Goal: Information Seeking & Learning: Learn about a topic

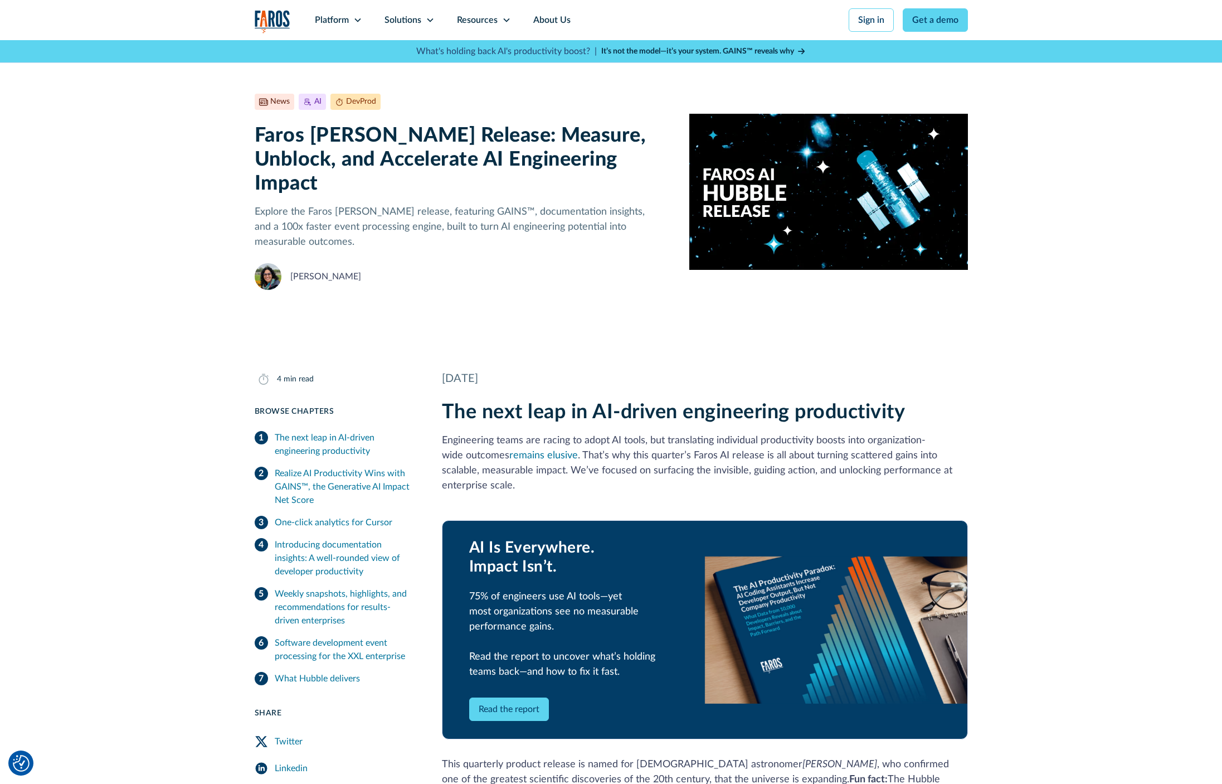
click at [700, 400] on h2 "The next leap in AI-driven engineering productivity" at bounding box center [705, 412] width 526 height 24
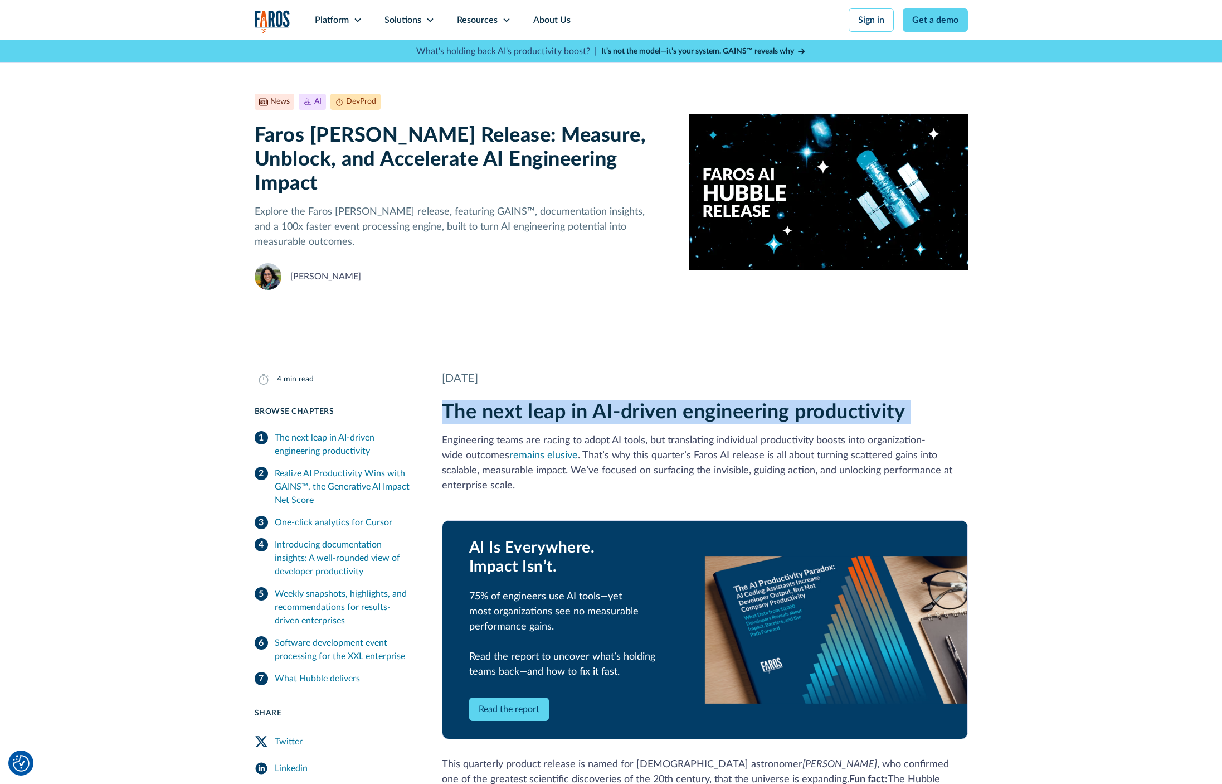
click at [700, 400] on h2 "The next leap in AI-driven engineering productivity" at bounding box center [705, 412] width 526 height 24
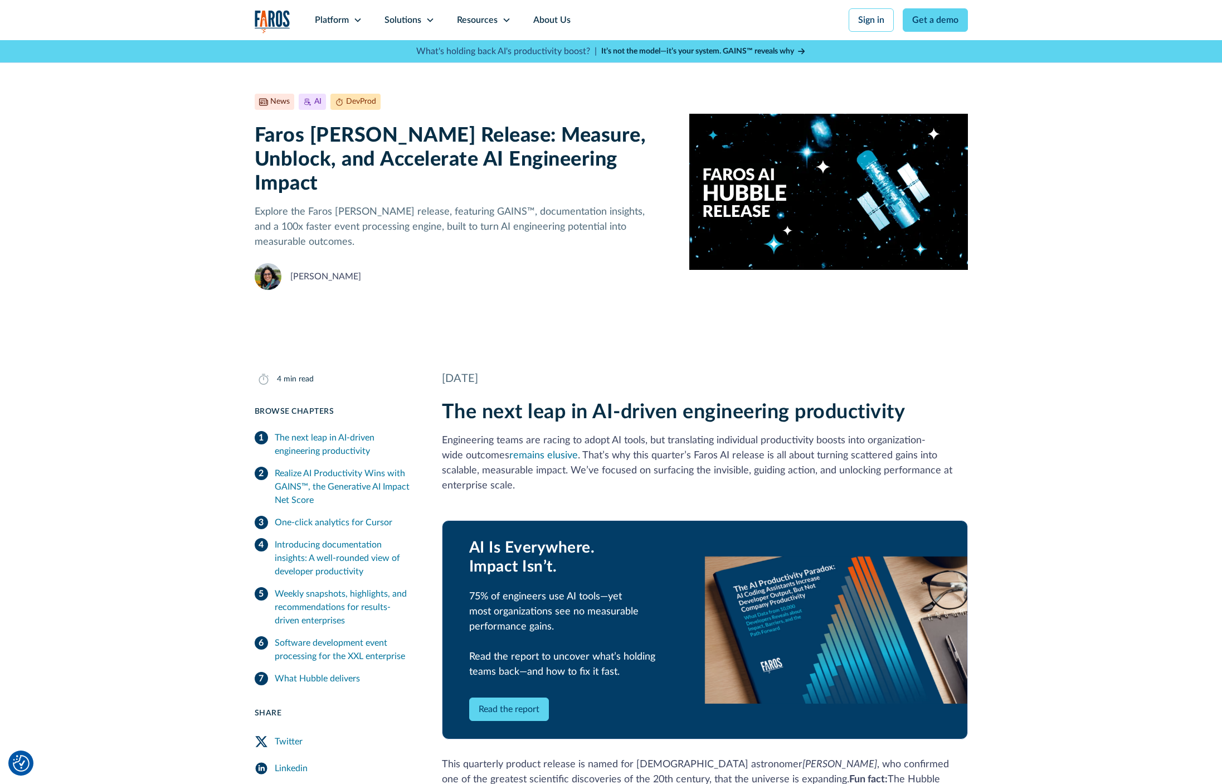
click at [772, 400] on h2 "The next leap in AI-driven engineering productivity" at bounding box center [705, 412] width 526 height 24
click at [446, 159] on h1 "Faros [PERSON_NAME] Release: Measure, Unblock, and Accelerate AI Engineering Im…" at bounding box center [463, 160] width 417 height 72
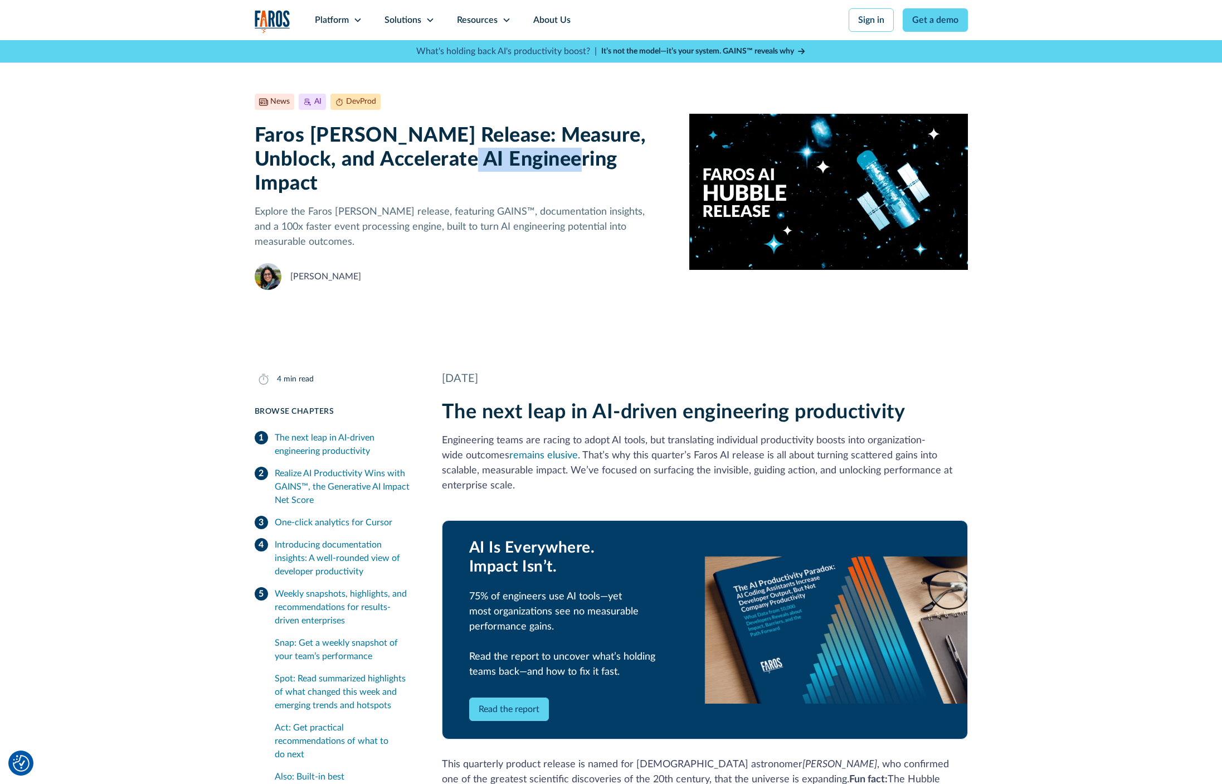
click at [450, 160] on h1 "Faros [PERSON_NAME] Release: Measure, Unblock, and Accelerate AI Engineering Im…" at bounding box center [463, 160] width 417 height 72
click at [512, 114] on div "News AI DevProd [DATE] 4 min read Faros [PERSON_NAME] Release: Measure, Unblock…" at bounding box center [463, 192] width 417 height 196
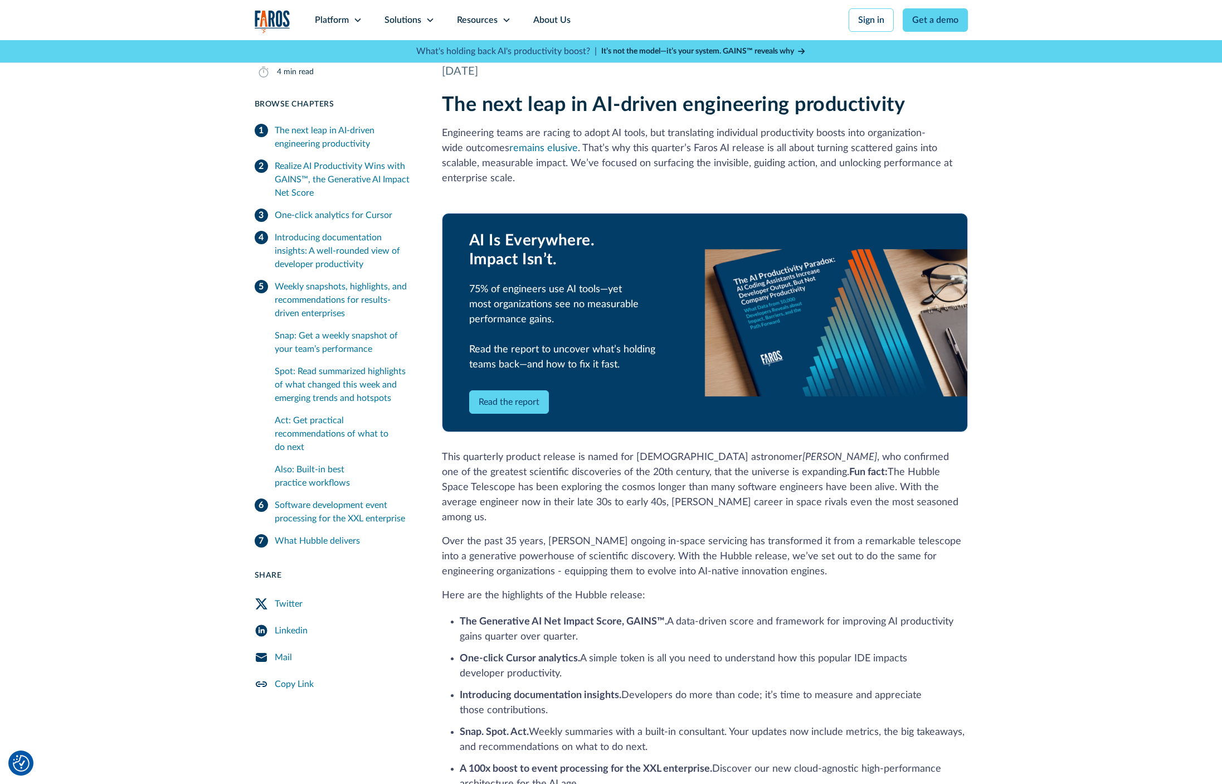
scroll to position [332, 0]
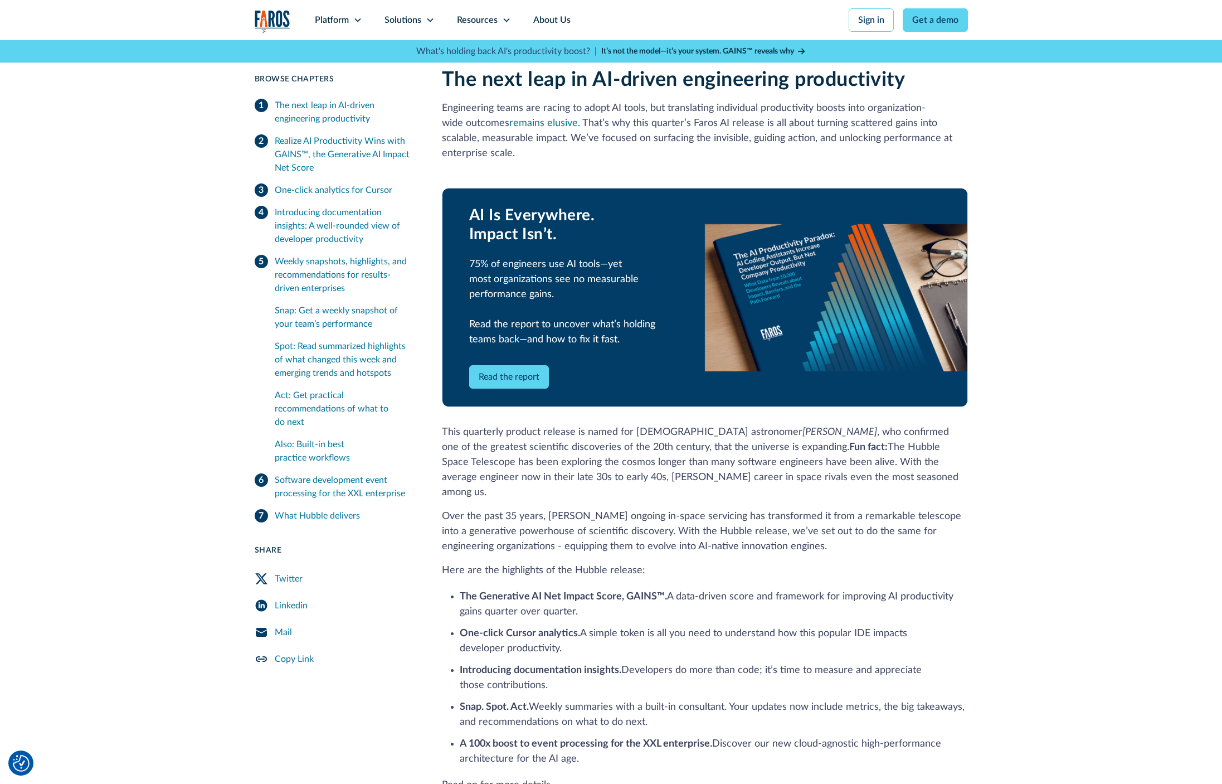
click at [523, 509] on p "Over the past 35 years, [PERSON_NAME] ongoing in-space servicing has transforme…" at bounding box center [705, 531] width 526 height 45
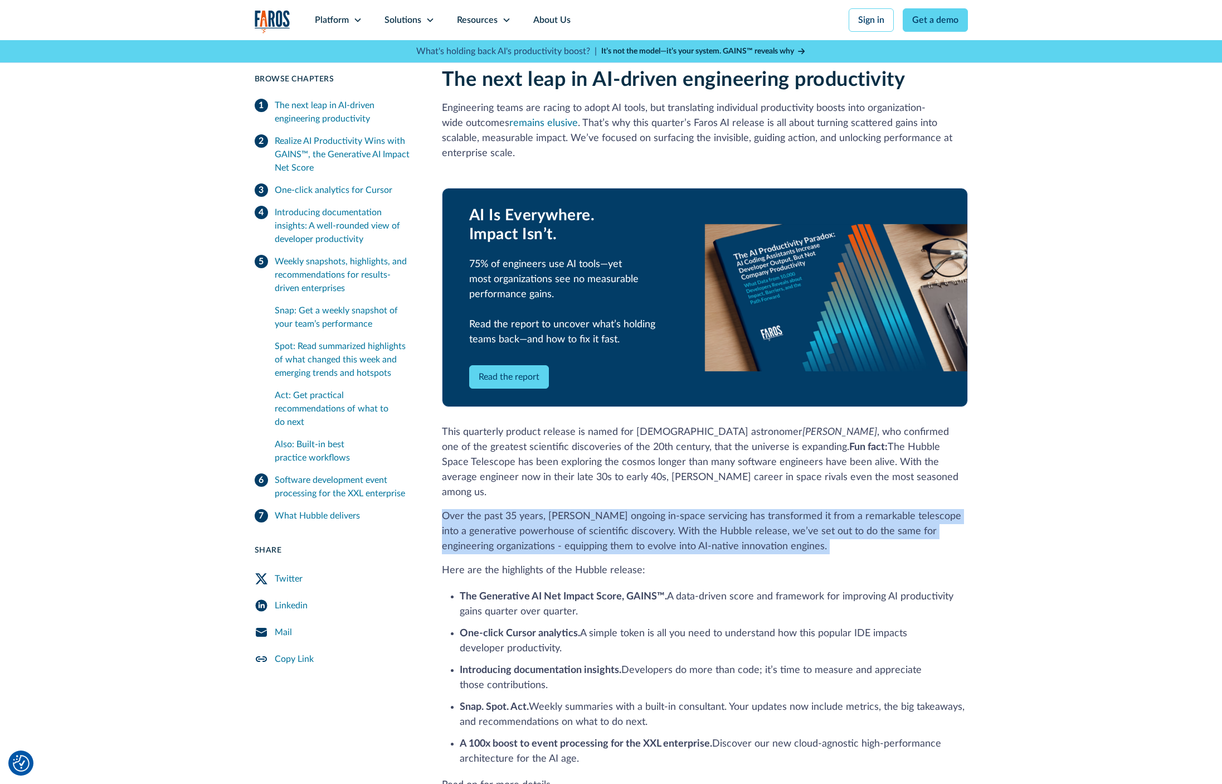
click at [523, 509] on p "Over the past 35 years, [PERSON_NAME] ongoing in-space servicing has transforme…" at bounding box center [705, 531] width 526 height 45
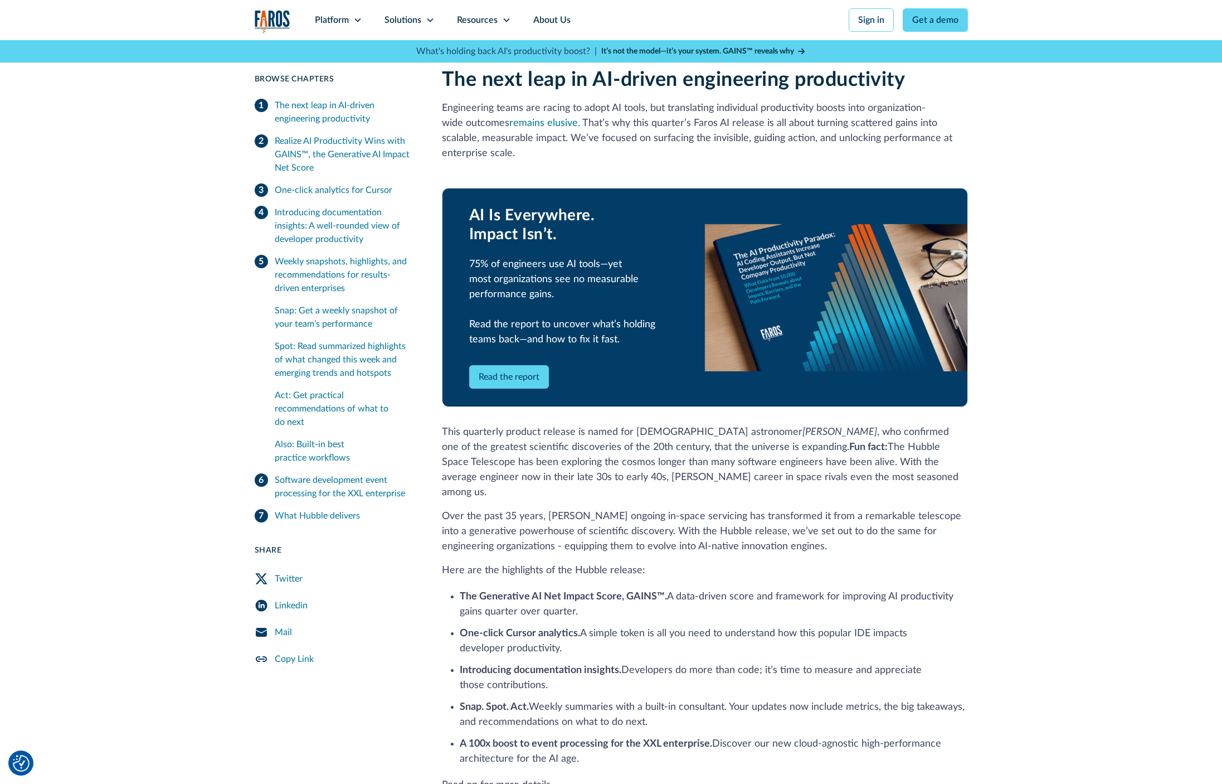
click at [656, 442] on p "This quarterly product release is named for [DEMOGRAPHIC_DATA] astronomer [PERS…" at bounding box center [705, 462] width 526 height 75
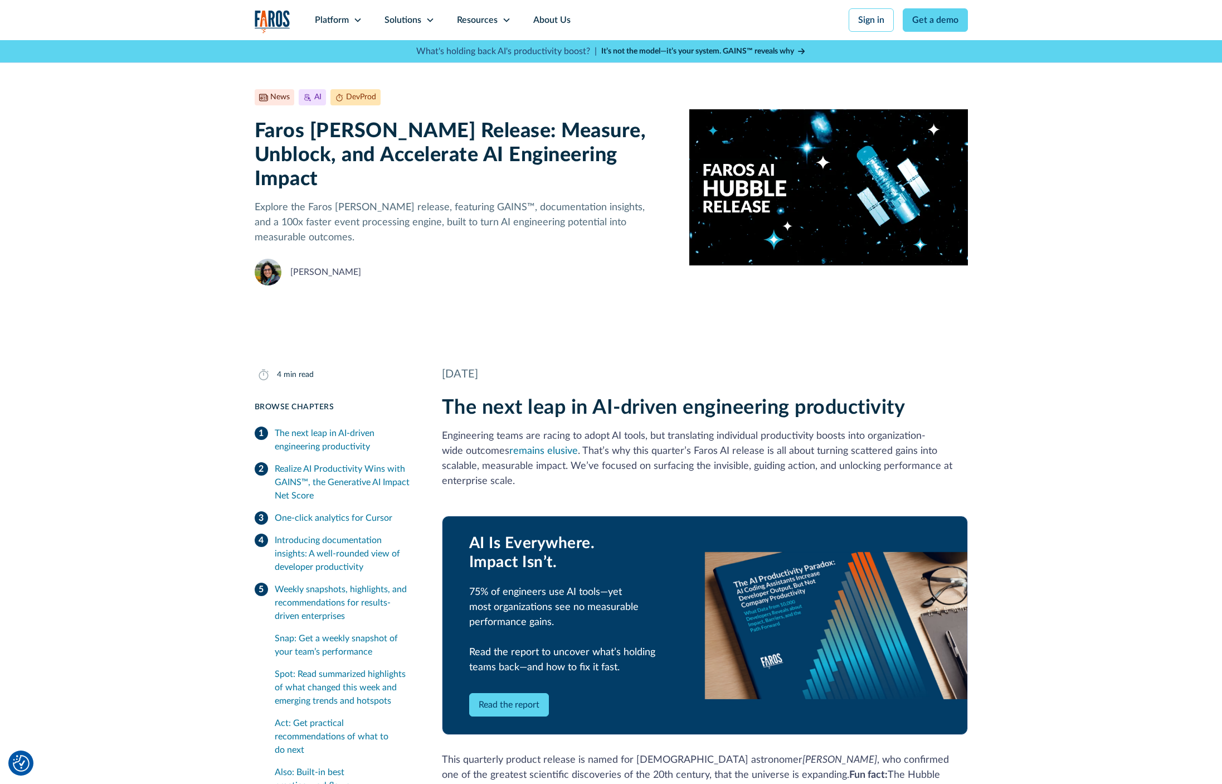
scroll to position [0, 0]
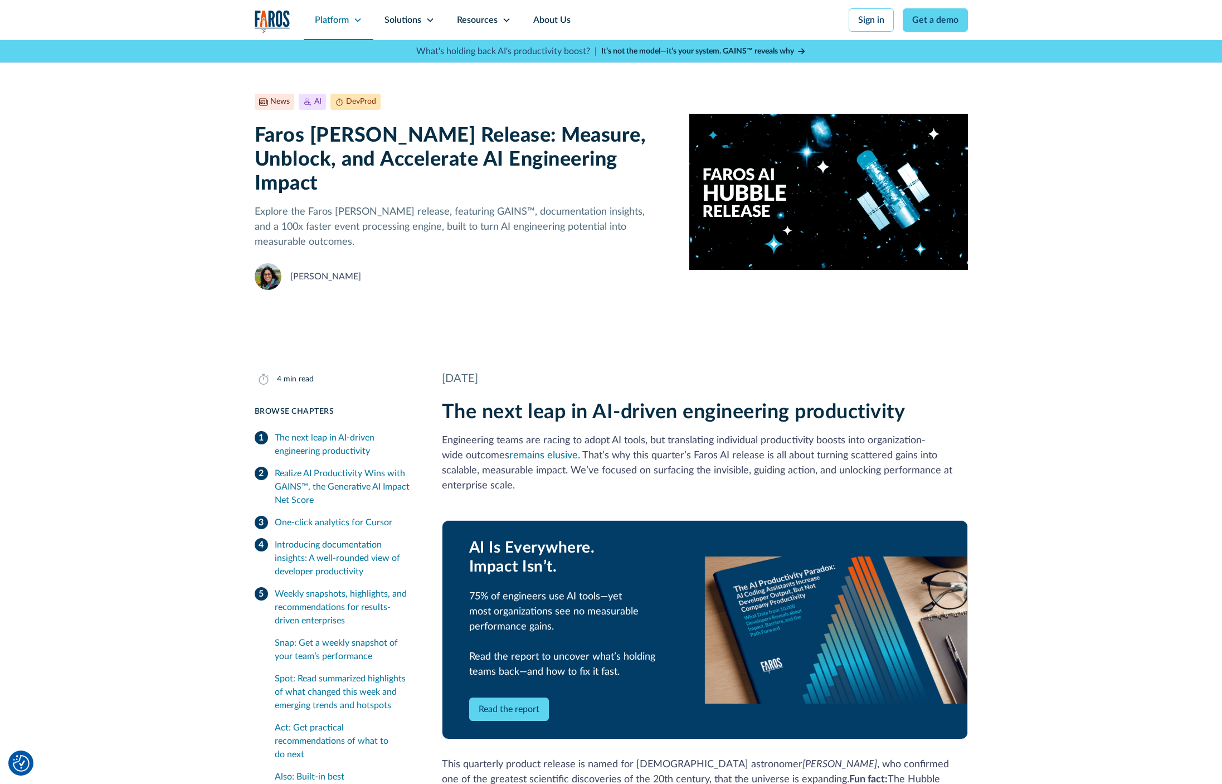
click at [345, 20] on div "Platform" at bounding box center [332, 19] width 34 height 13
